Goal: Task Accomplishment & Management: Manage account settings

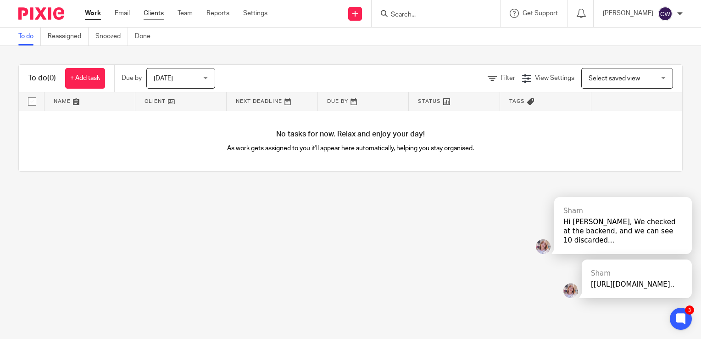
drag, startPoint x: 0, startPoint y: 0, endPoint x: 162, endPoint y: 14, distance: 162.6
click at [162, 14] on link "Clients" at bounding box center [154, 13] width 20 height 9
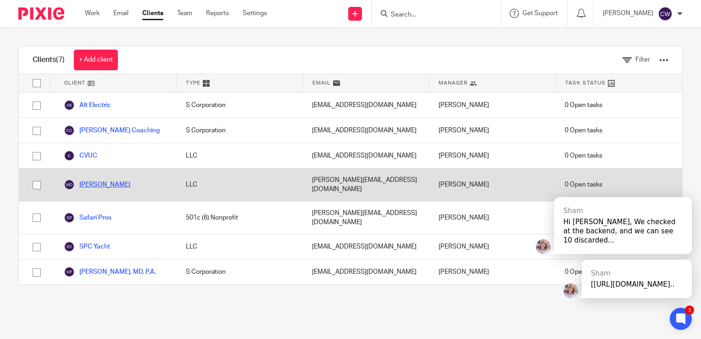
click at [92, 180] on link "[PERSON_NAME]" at bounding box center [97, 184] width 67 height 11
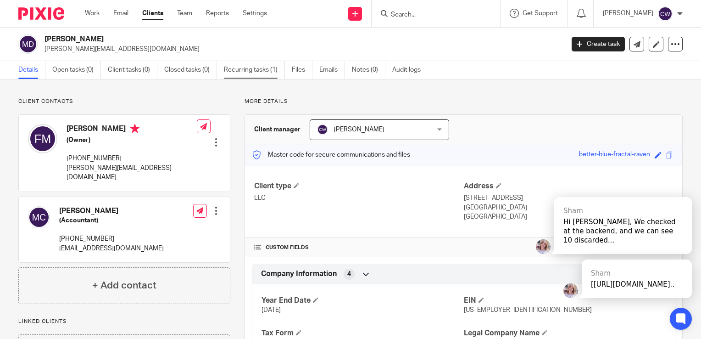
click at [266, 69] on link "Recurring tasks (1)" at bounding box center [254, 70] width 61 height 18
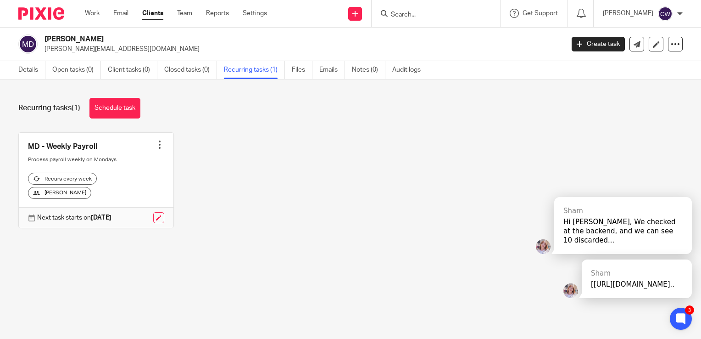
click at [157, 17] on link "Clients" at bounding box center [152, 13] width 21 height 9
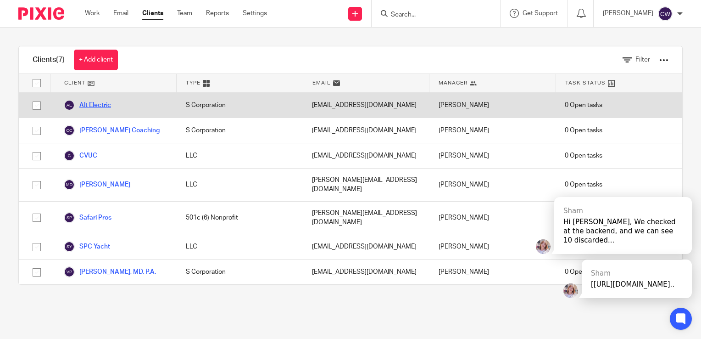
click at [111, 104] on link "Alt Electric" at bounding box center [87, 105] width 47 height 11
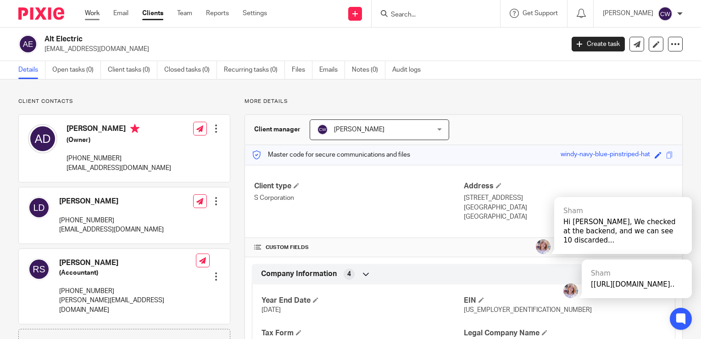
click at [95, 15] on link "Work" at bounding box center [92, 13] width 15 height 9
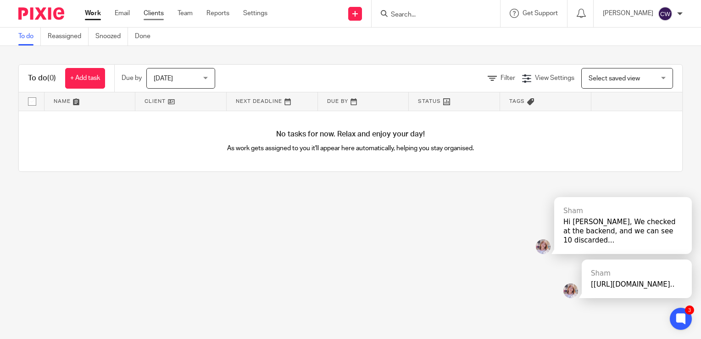
click at [156, 14] on link "Clients" at bounding box center [154, 13] width 20 height 9
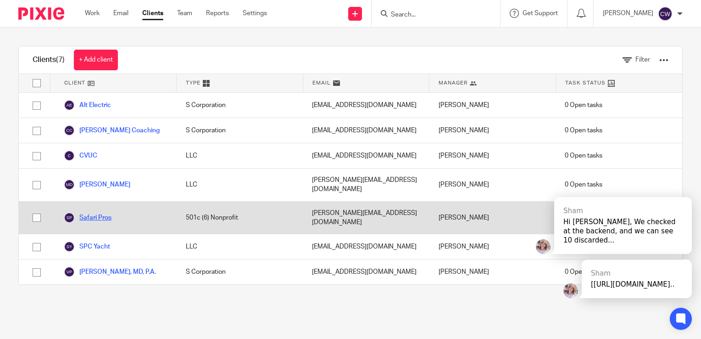
click at [98, 212] on link "Safari Pros" at bounding box center [88, 217] width 48 height 11
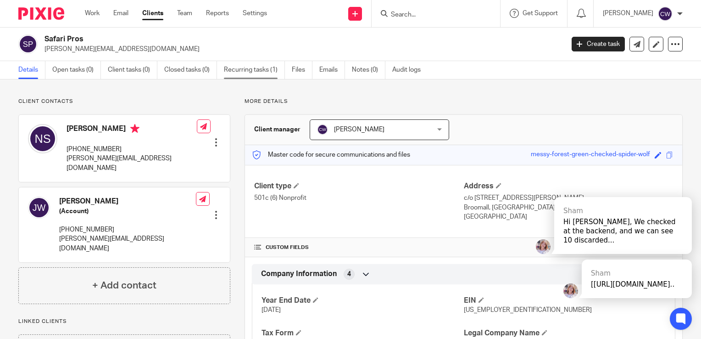
click at [245, 67] on link "Recurring tasks (1)" at bounding box center [254, 70] width 61 height 18
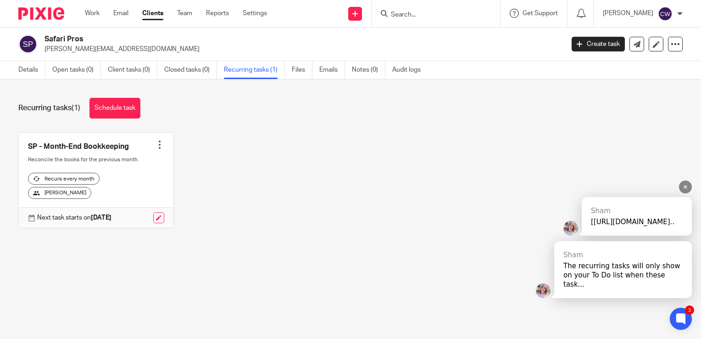
click at [591, 277] on div "The recurring tasks will only show on your To Do list when these task..." at bounding box center [623, 275] width 119 height 28
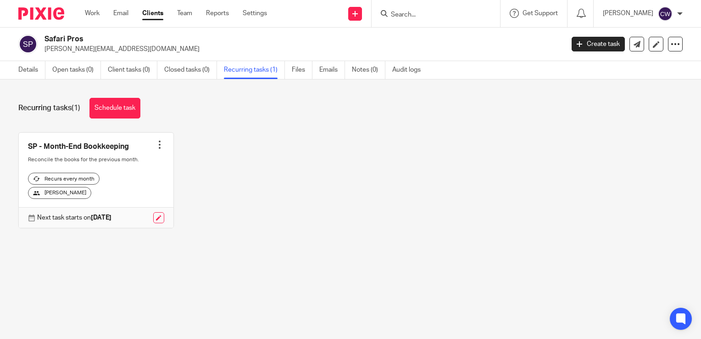
click at [679, 14] on div at bounding box center [681, 14] width 6 height 6
click at [644, 63] on span "Logout" at bounding box center [640, 64] width 21 height 6
